Goal: Navigation & Orientation: Find specific page/section

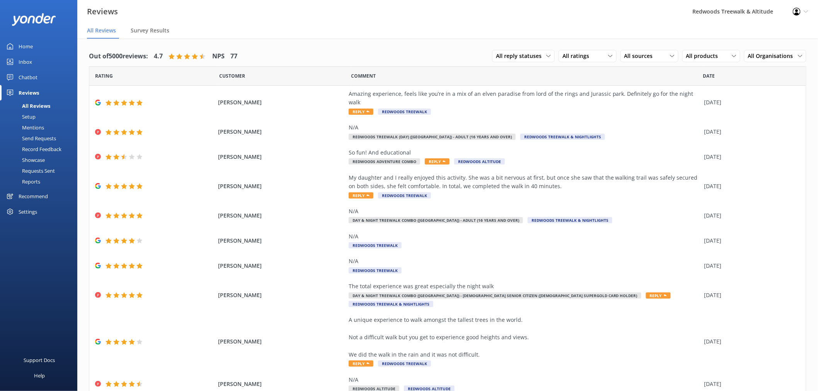
click at [41, 60] on link "Inbox" at bounding box center [38, 61] width 77 height 15
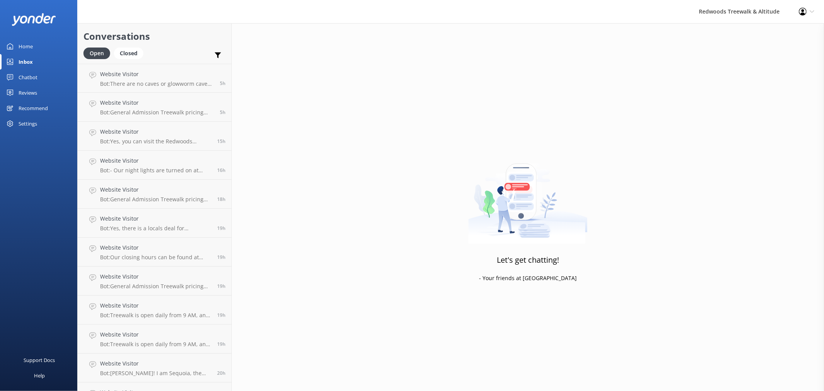
click at [60, 44] on link "Home" at bounding box center [38, 46] width 77 height 15
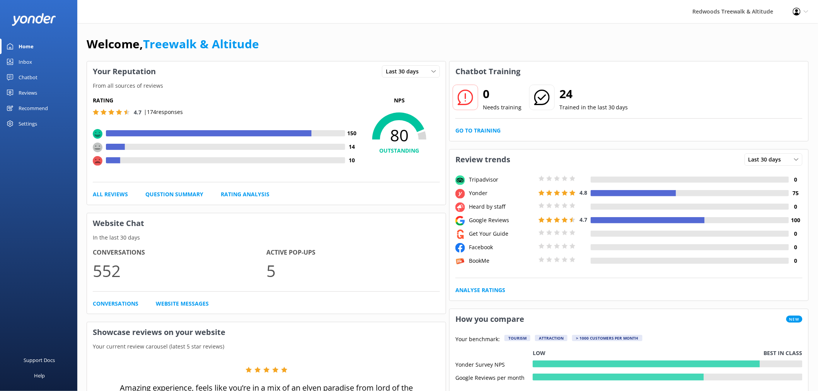
click at [43, 90] on link "Reviews" at bounding box center [38, 92] width 77 height 15
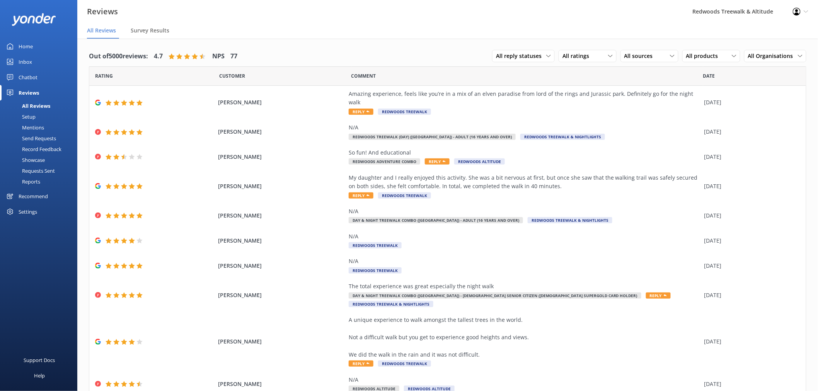
click at [45, 44] on link "Home" at bounding box center [38, 46] width 77 height 15
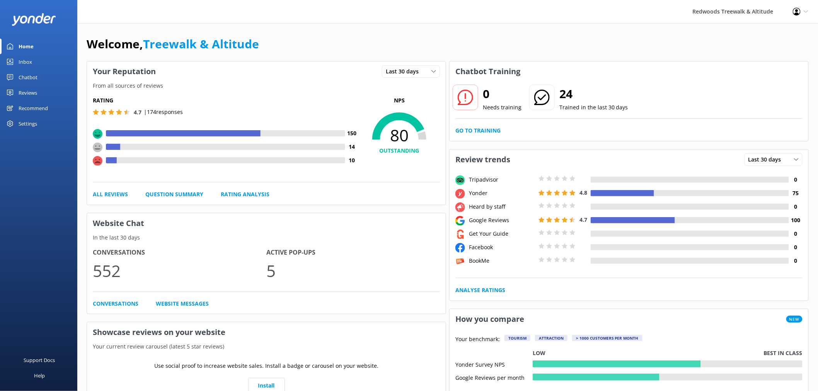
click at [45, 54] on link "Inbox" at bounding box center [38, 61] width 77 height 15
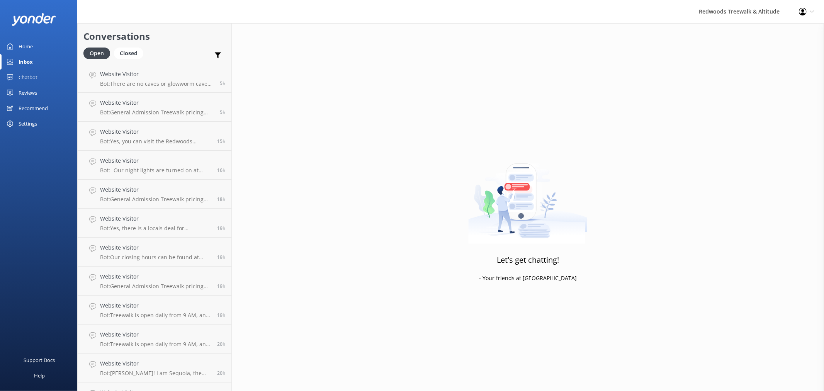
click at [40, 41] on link "Home" at bounding box center [38, 46] width 77 height 15
